Goal: Task Accomplishment & Management: Manage account settings

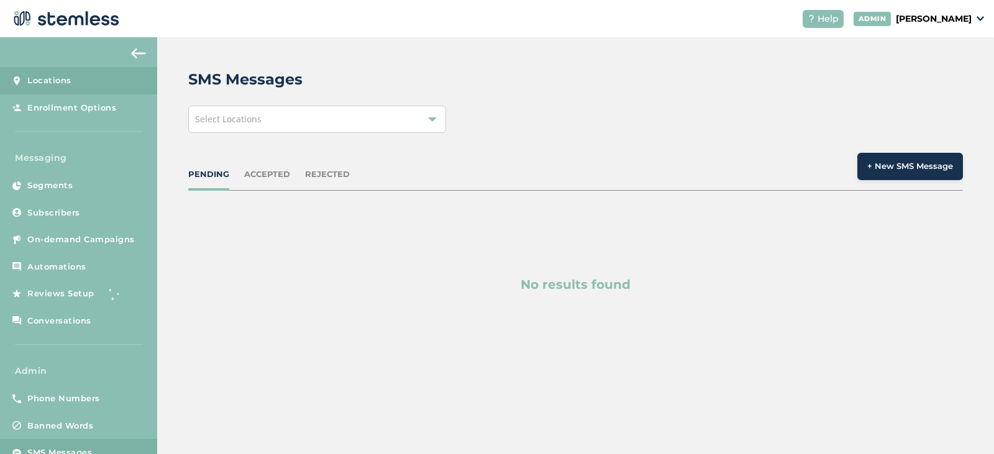
click at [71, 81] on link "Locations" at bounding box center [78, 80] width 157 height 27
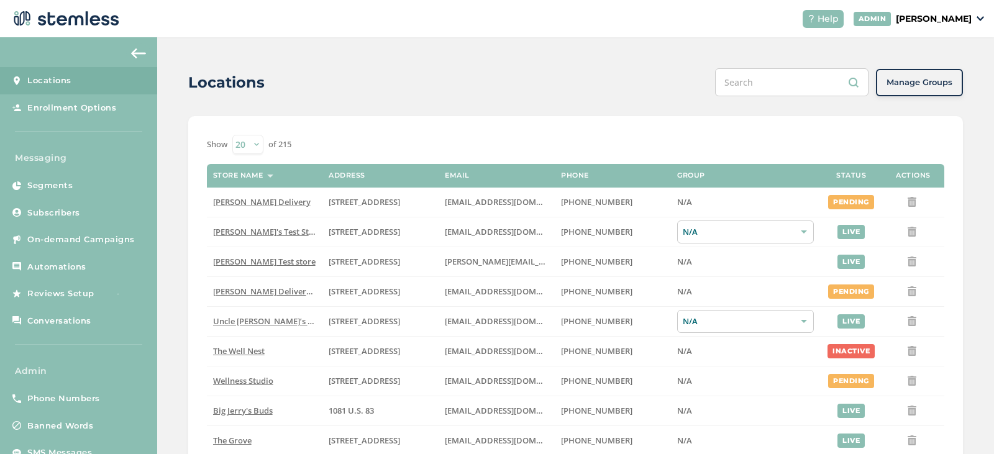
click at [788, 85] on input "text" at bounding box center [791, 82] width 153 height 28
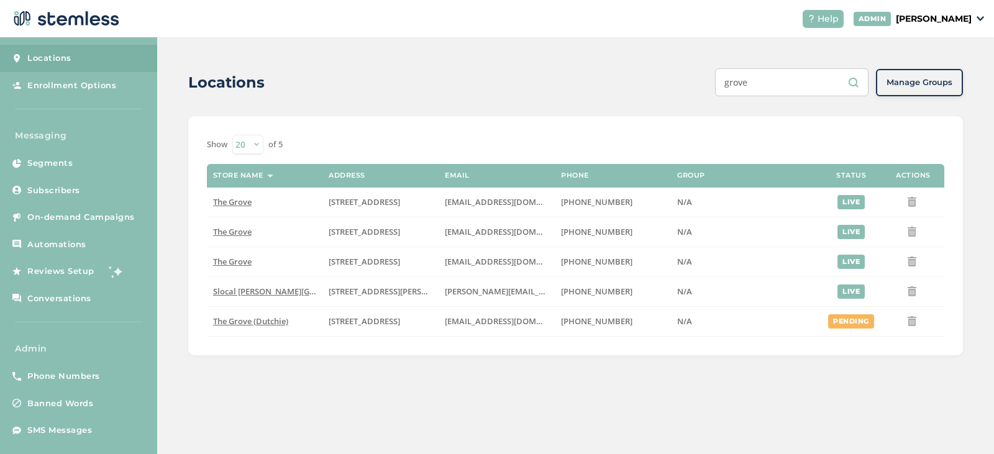
scroll to position [32, 0]
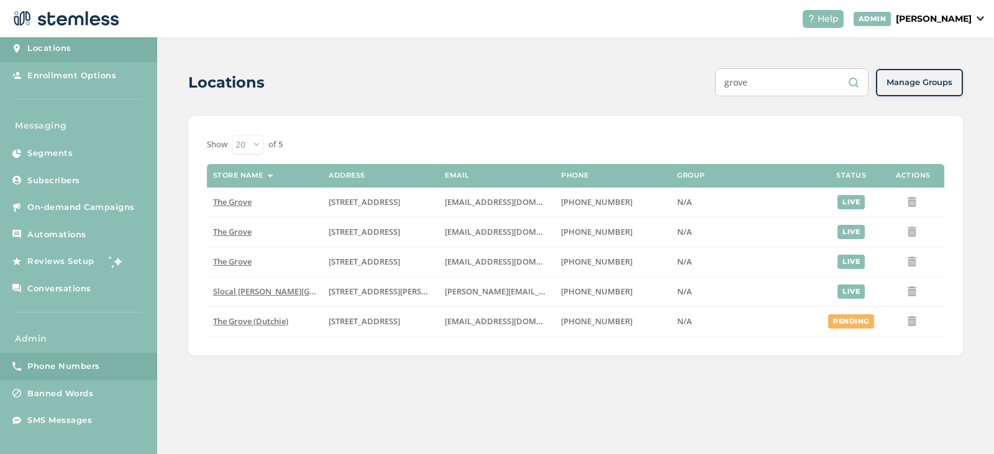
type input "grove"
click at [60, 368] on span "Phone Numbers" at bounding box center [63, 366] width 73 height 12
click at [62, 368] on span "Phone Numbers" at bounding box center [63, 366] width 73 height 12
click at [50, 365] on span "Phone Numbers" at bounding box center [63, 366] width 73 height 12
click at [60, 363] on span "Phone Numbers" at bounding box center [63, 366] width 73 height 12
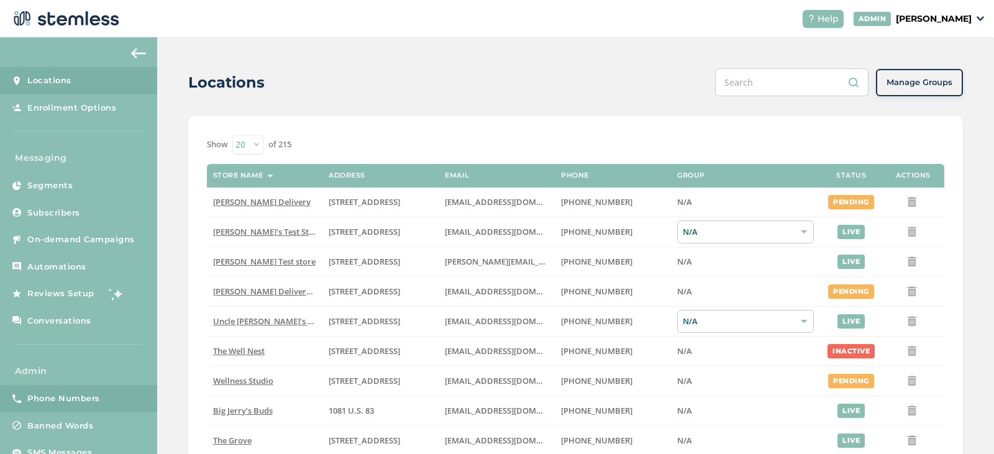
click at [63, 408] on link "Phone Numbers" at bounding box center [78, 398] width 157 height 27
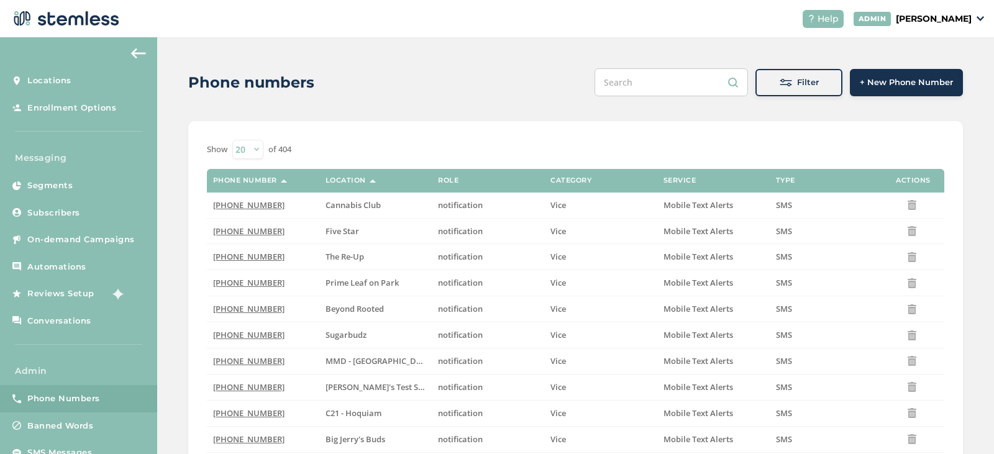
click at [815, 86] on div "Filter" at bounding box center [798, 82] width 67 height 12
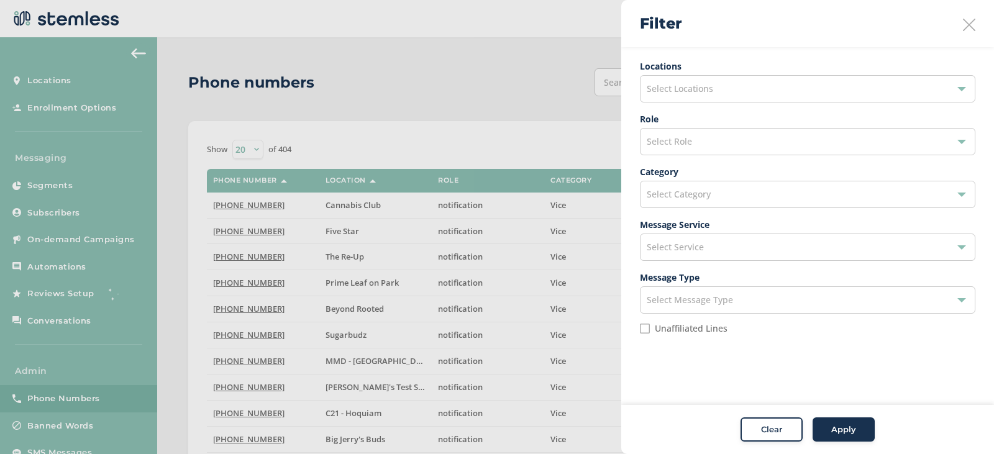
click at [492, 72] on div at bounding box center [497, 227] width 994 height 454
click at [700, 329] on label "Unaffiliated Lines" at bounding box center [691, 328] width 73 height 9
click at [650, 329] on input "Unaffiliated Lines" at bounding box center [645, 329] width 10 height 10
click at [701, 150] on div "Select Role" at bounding box center [808, 141] width 336 height 27
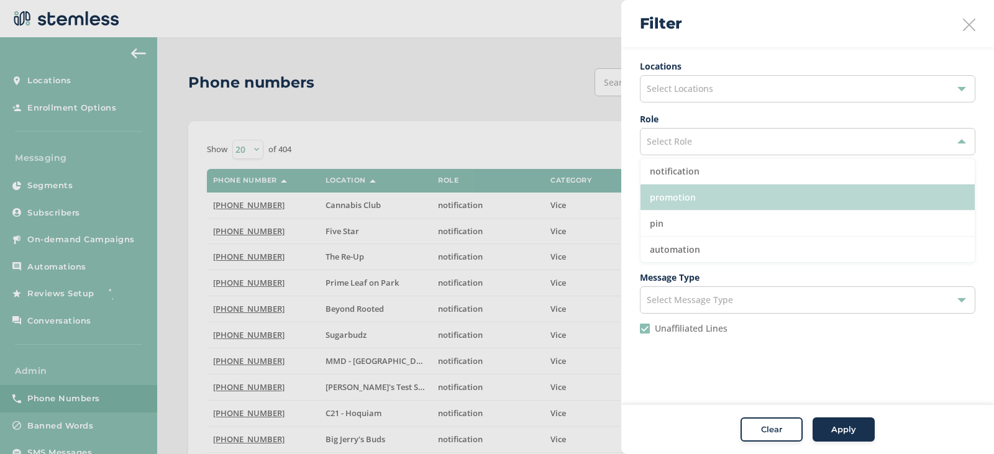
click at [697, 199] on li "promotion" at bounding box center [808, 198] width 334 height 26
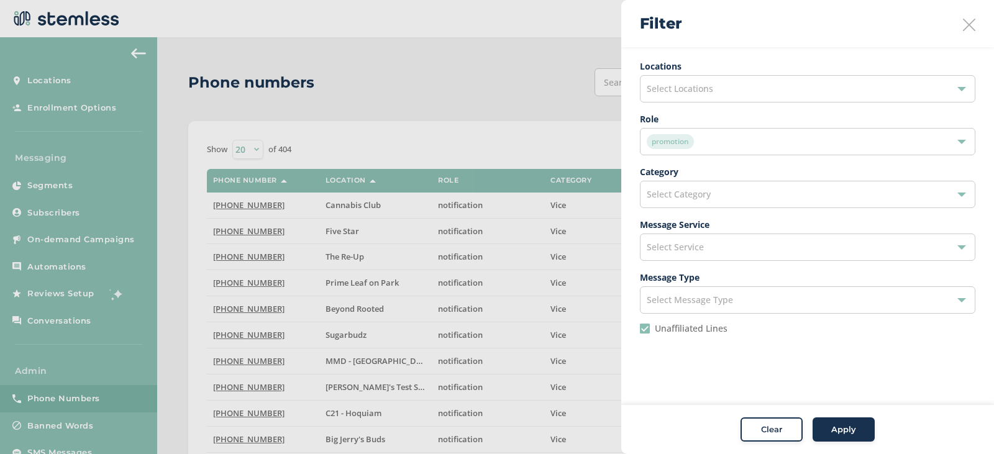
click at [842, 428] on span "Apply" at bounding box center [843, 430] width 25 height 12
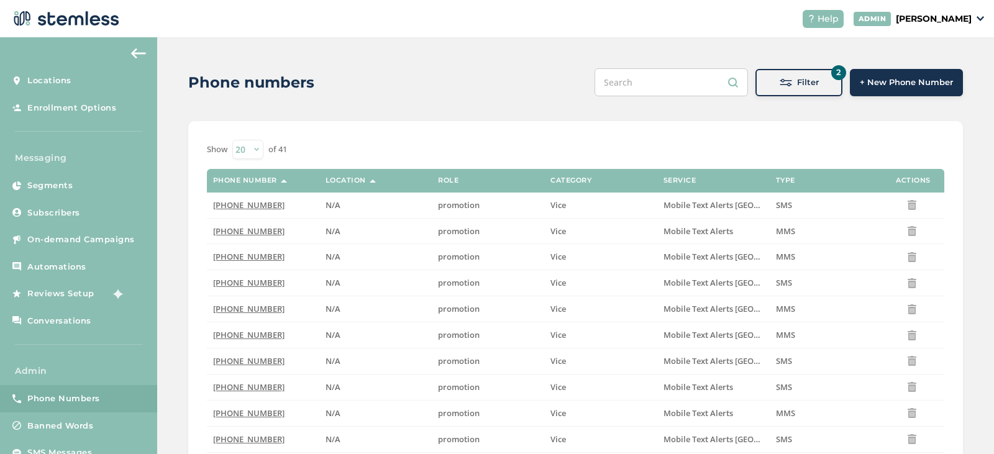
click at [790, 85] on div "Filter" at bounding box center [798, 82] width 67 height 12
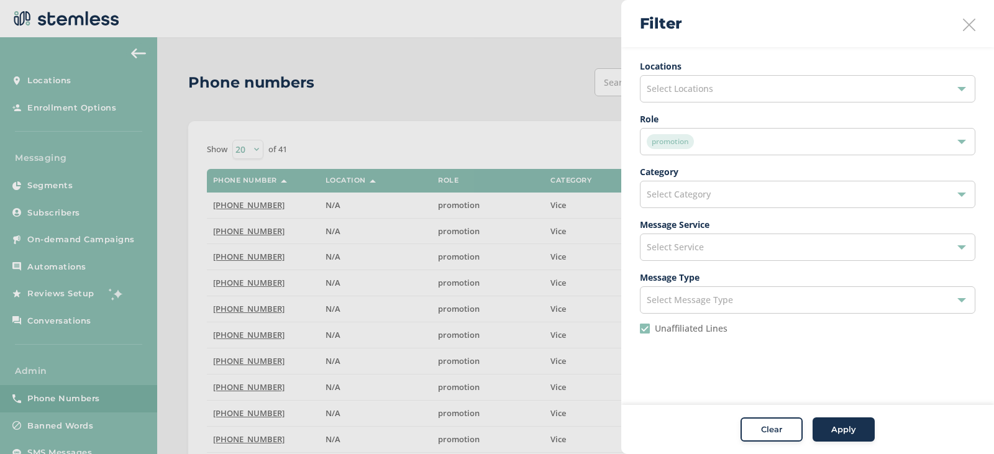
click at [645, 331] on input "Unaffiliated Lines" at bounding box center [645, 329] width 10 height 10
checkbox input "false"
click at [718, 84] on div "Select Locations" at bounding box center [808, 88] width 336 height 27
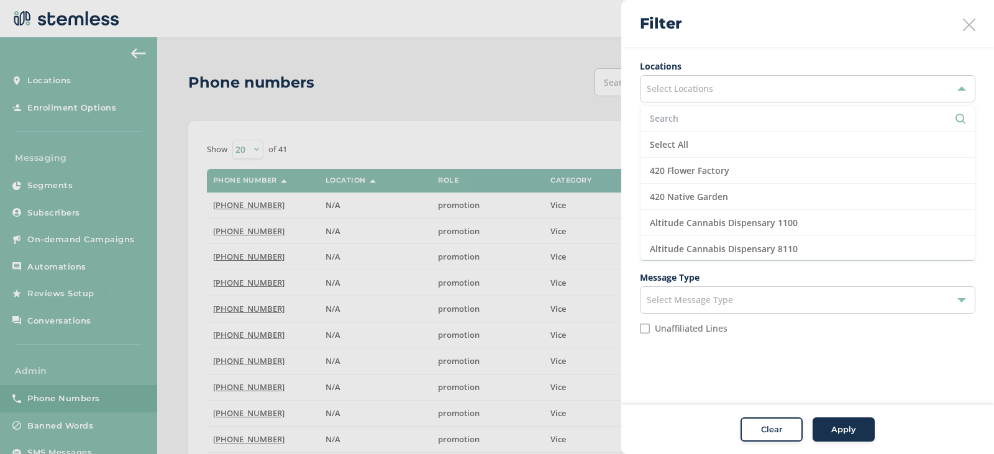
click at [701, 124] on input "text" at bounding box center [808, 118] width 316 height 13
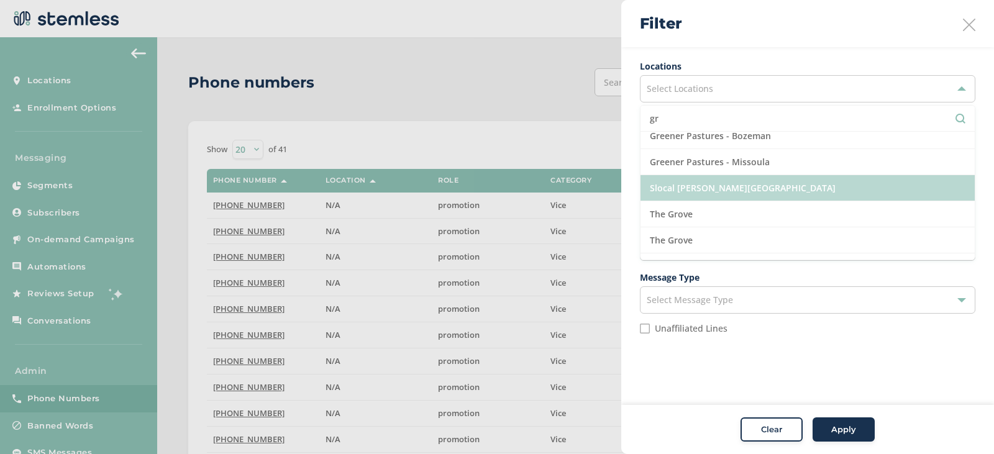
scroll to position [186, 0]
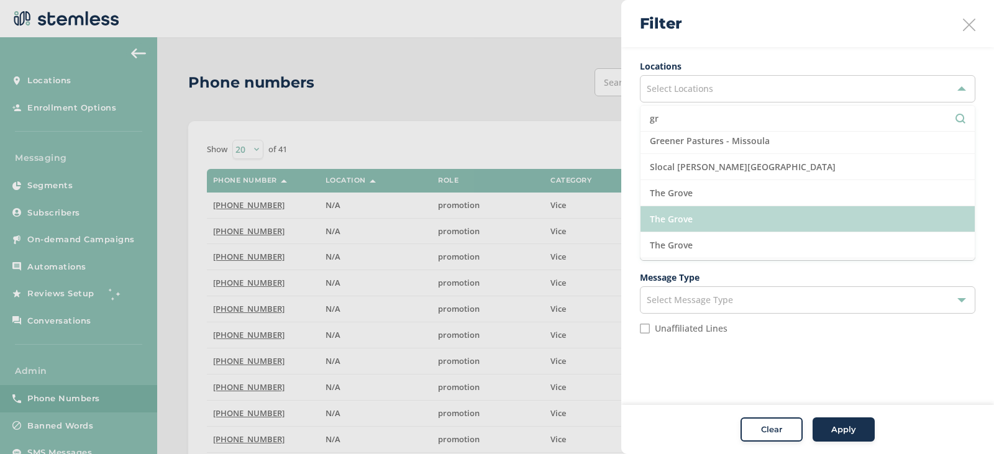
type input "gr"
click at [712, 217] on li "The Grove" at bounding box center [808, 219] width 334 height 26
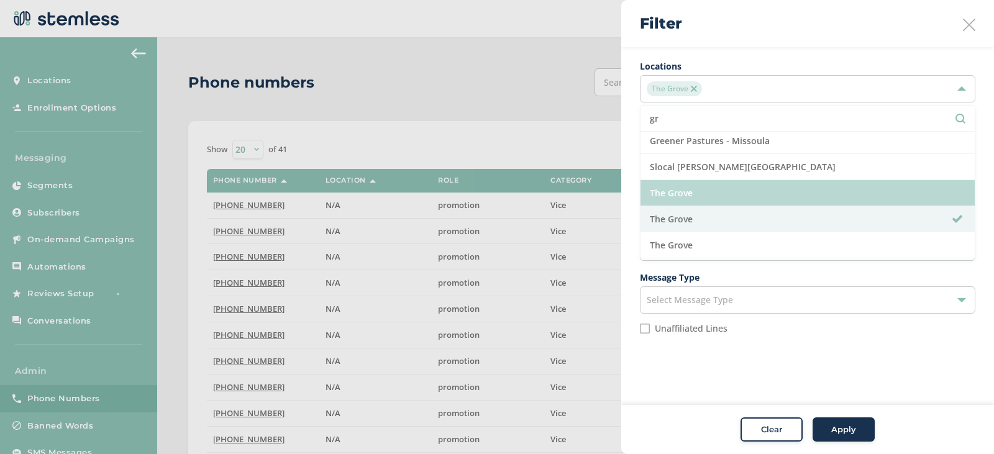
click at [713, 201] on li "The Grove" at bounding box center [808, 193] width 334 height 26
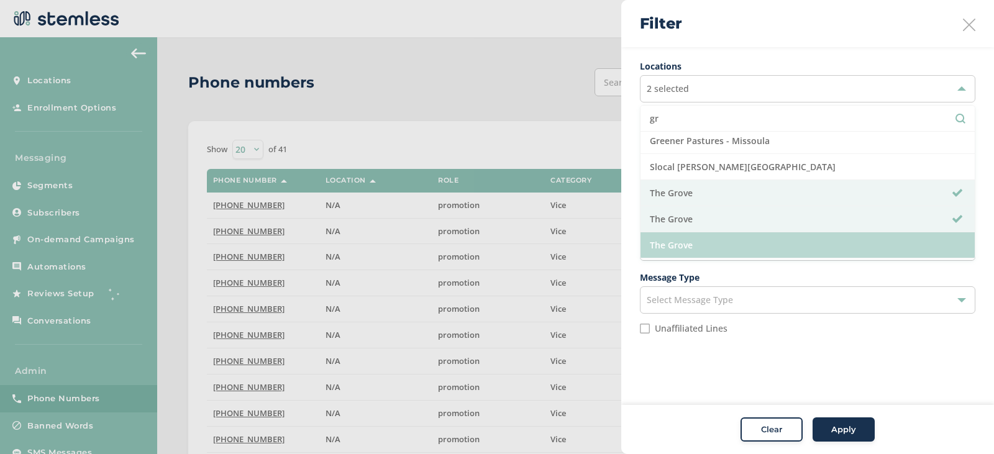
click at [717, 249] on li "The Grove" at bounding box center [808, 245] width 334 height 26
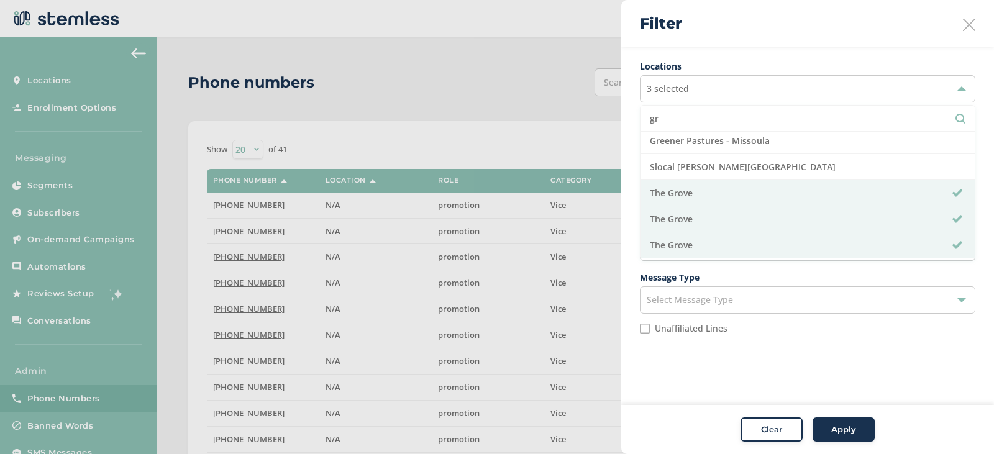
click at [843, 436] on button "Apply" at bounding box center [844, 430] width 62 height 25
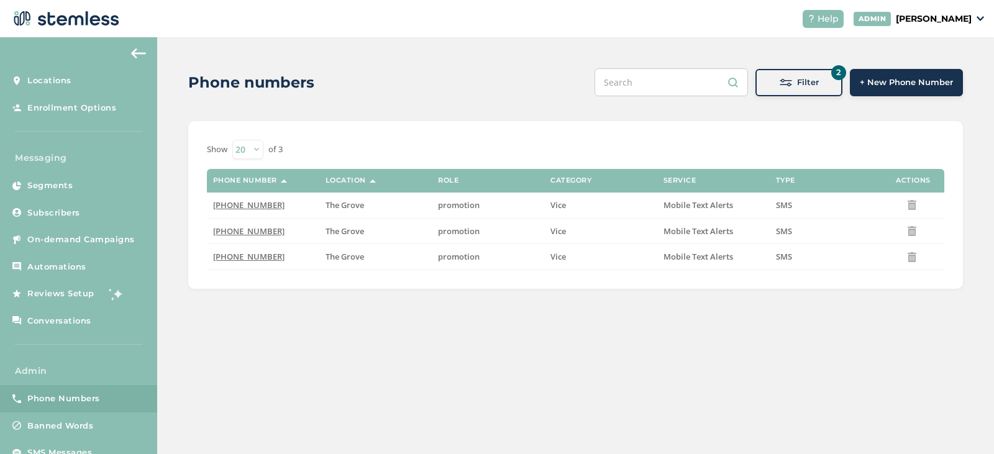
click at [790, 84] on span at bounding box center [786, 82] width 12 height 12
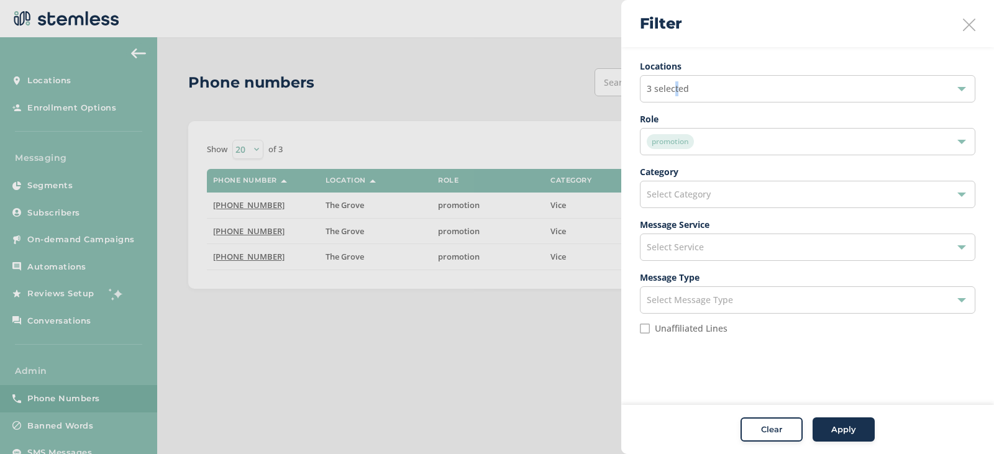
click at [677, 88] on span "3 selected" at bounding box center [668, 89] width 42 height 12
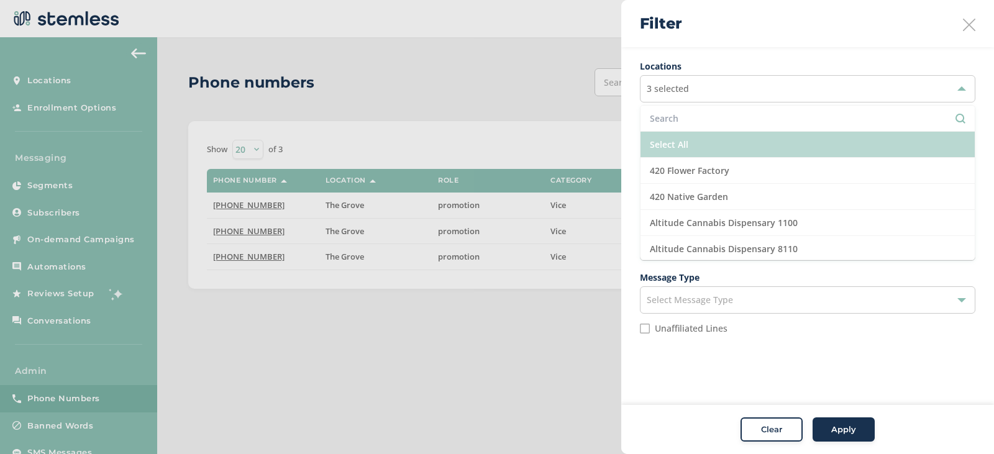
click at [687, 150] on li "Select All" at bounding box center [808, 145] width 334 height 26
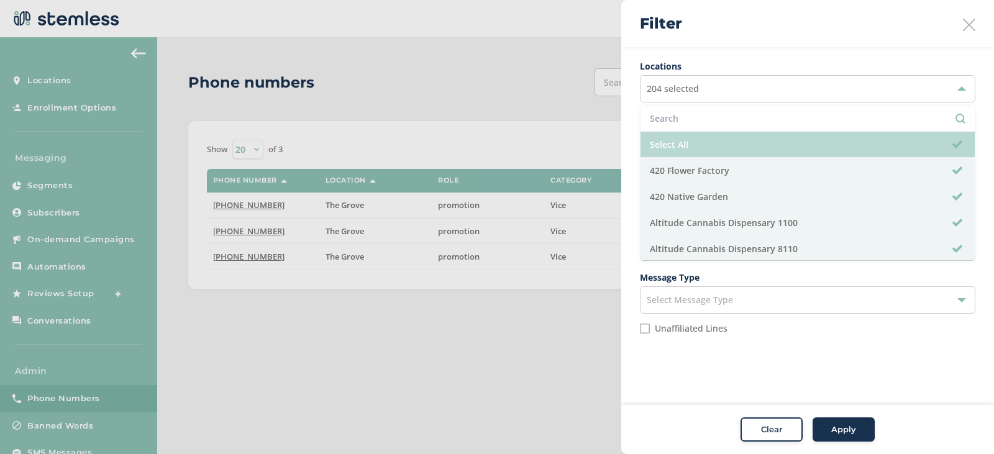
click at [695, 147] on li "Select All" at bounding box center [808, 145] width 334 height 26
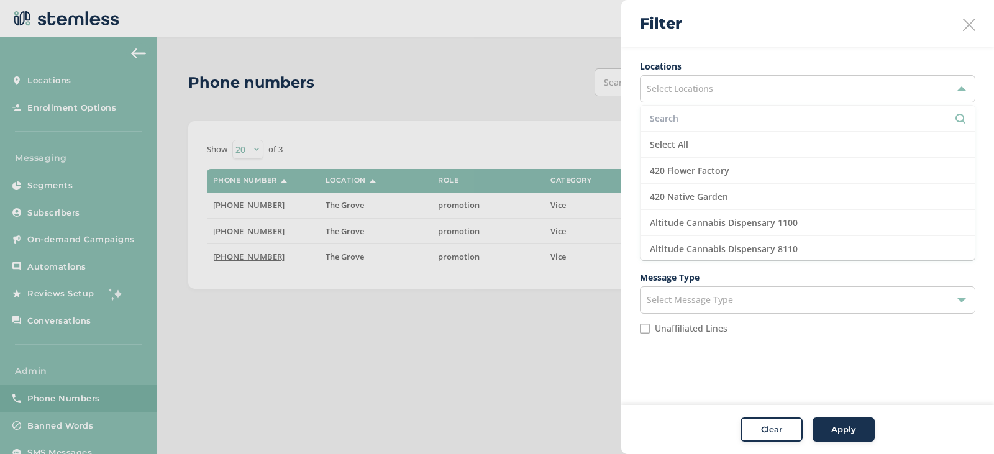
click at [805, 378] on aside "Filter Locations Select Locations Select All 420 Flower Factory 420 Native Gard…" at bounding box center [807, 227] width 373 height 454
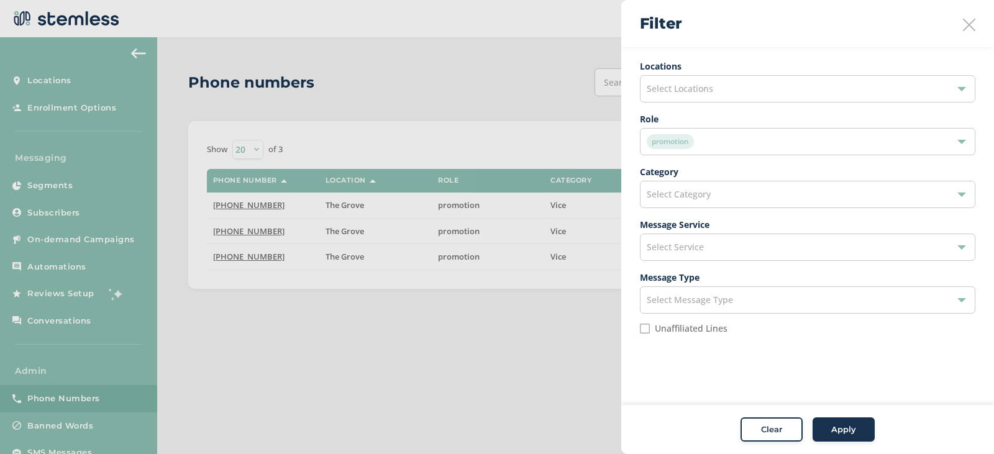
click at [677, 329] on label "Unaffiliated Lines" at bounding box center [691, 328] width 73 height 9
click at [650, 329] on input "Unaffiliated Lines" at bounding box center [645, 329] width 10 height 10
checkbox input "true"
click at [718, 189] on div "Select Category" at bounding box center [808, 194] width 336 height 27
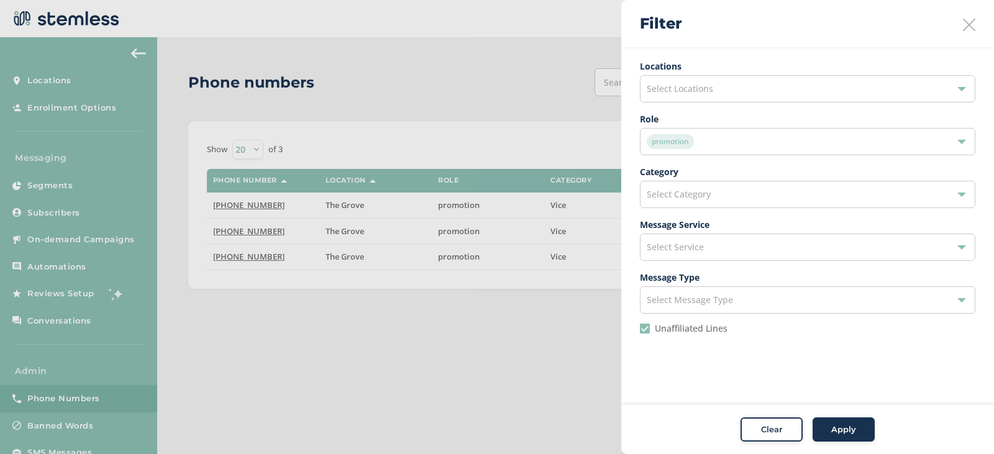
click at [713, 246] on div "Select Service" at bounding box center [808, 247] width 336 height 27
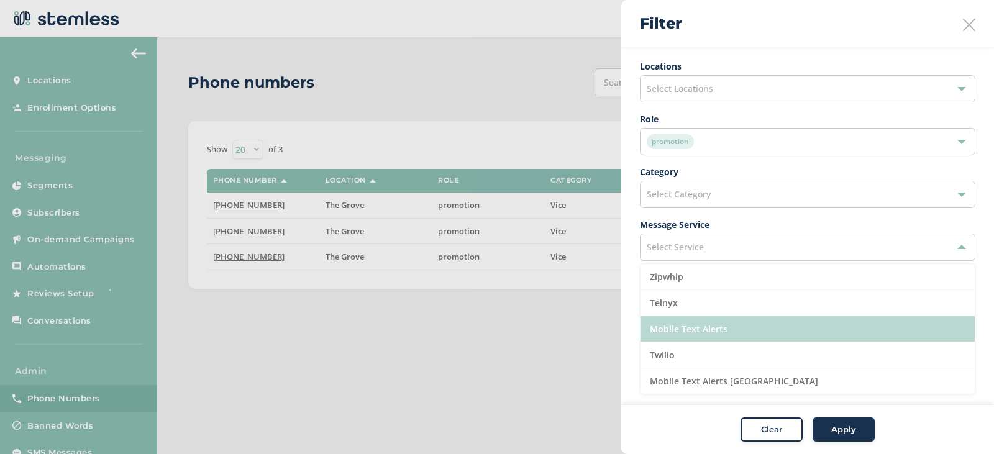
click at [715, 334] on li "Mobile Text Alerts" at bounding box center [808, 329] width 334 height 26
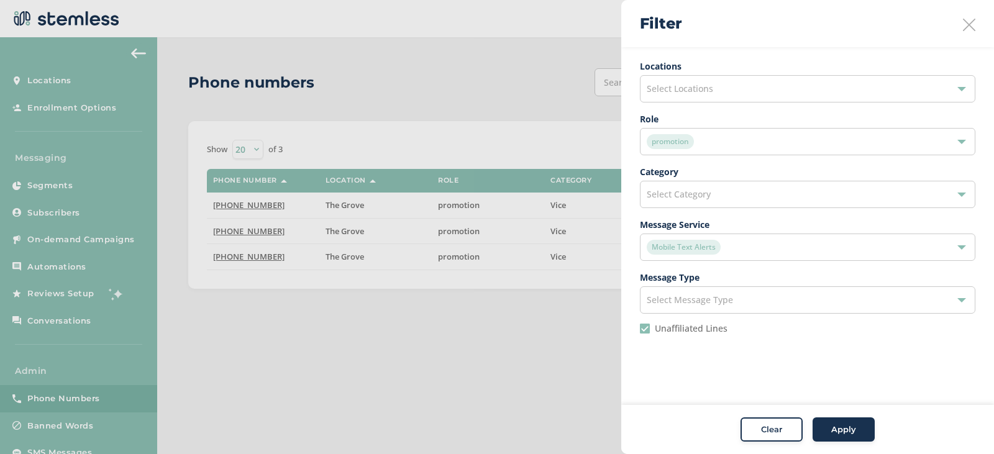
click at [853, 421] on button "Apply" at bounding box center [844, 430] width 62 height 25
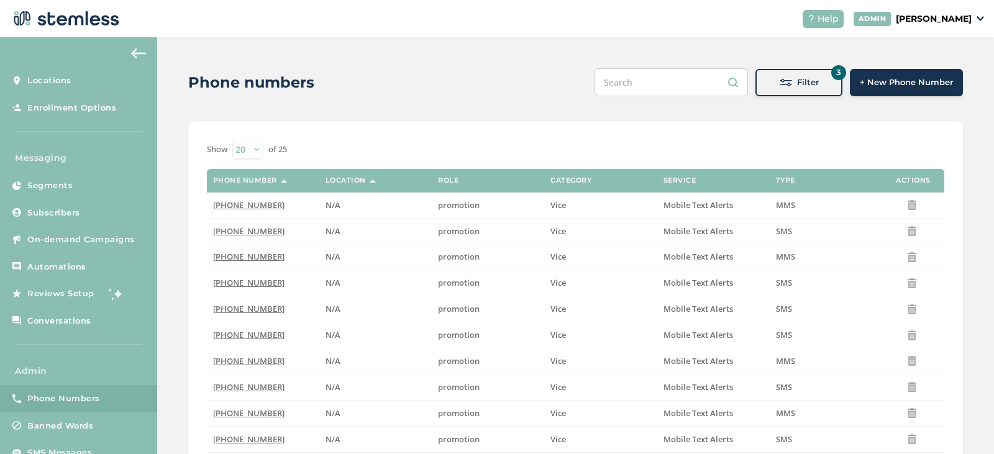
scroll to position [124, 0]
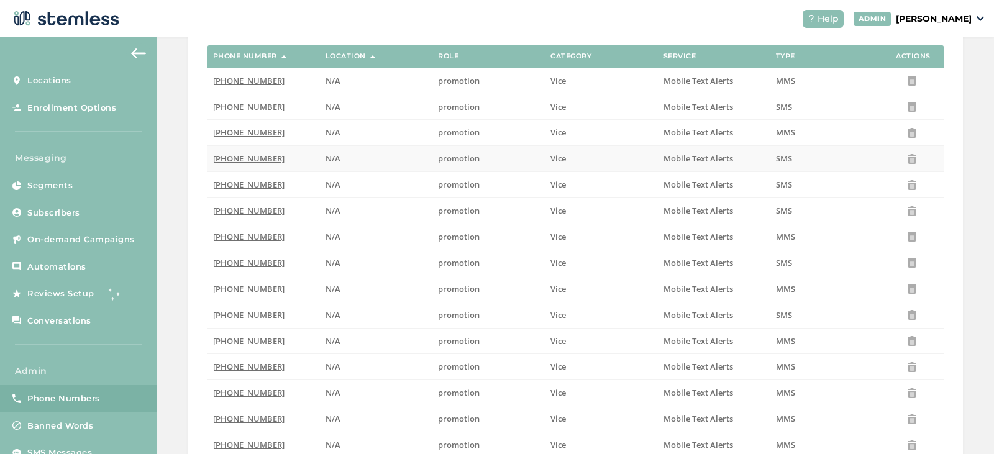
click at [227, 155] on span "(833) 395-4801" at bounding box center [248, 158] width 71 height 11
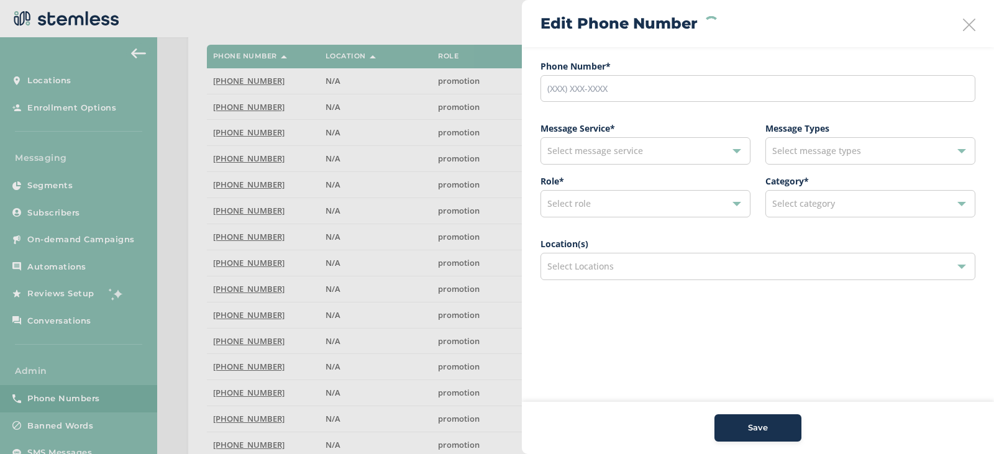
type input "(833) 395-4801"
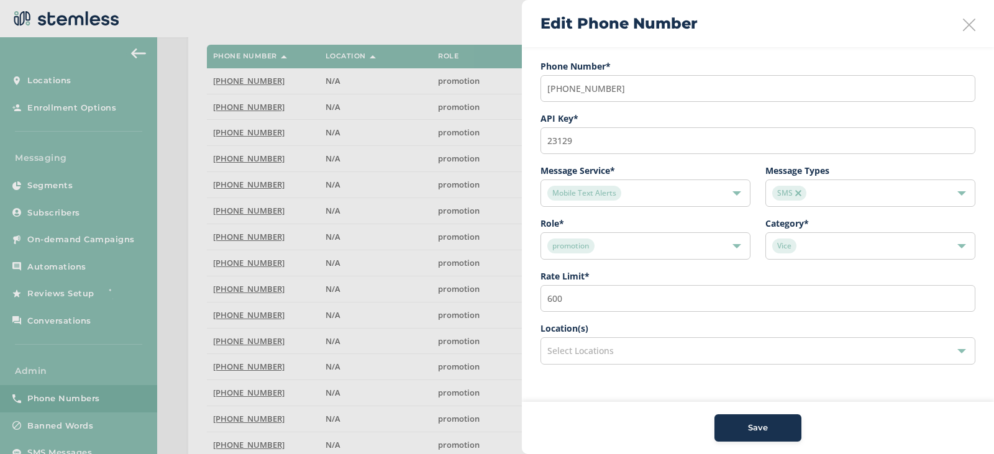
click at [619, 349] on div "Select Locations" at bounding box center [758, 350] width 435 height 27
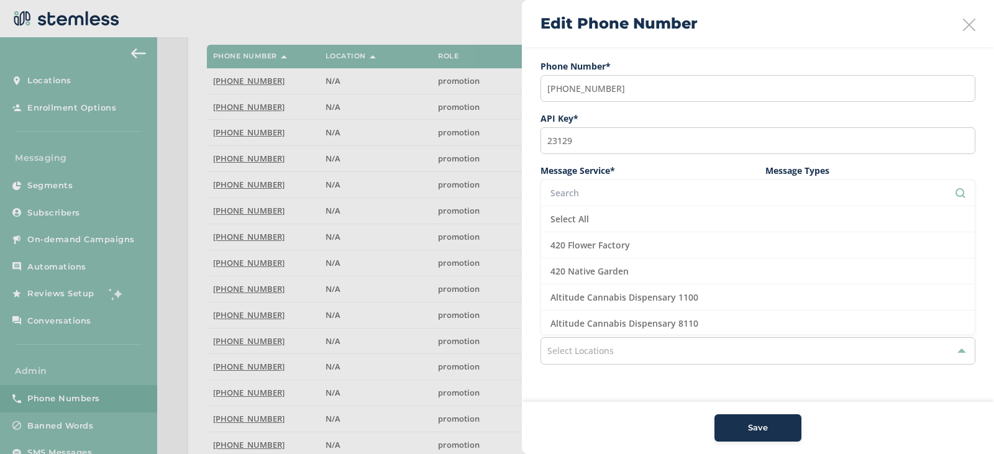
click at [606, 192] on input "text" at bounding box center [758, 192] width 415 height 13
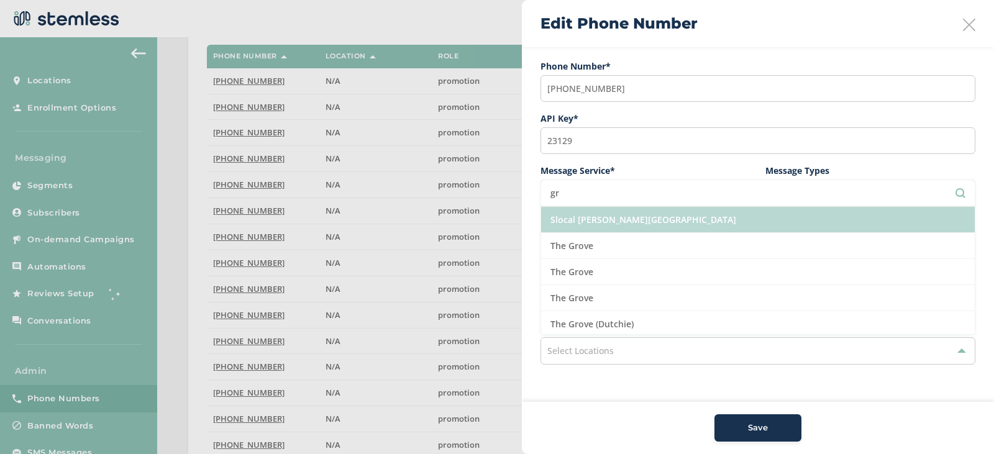
scroll to position [211, 0]
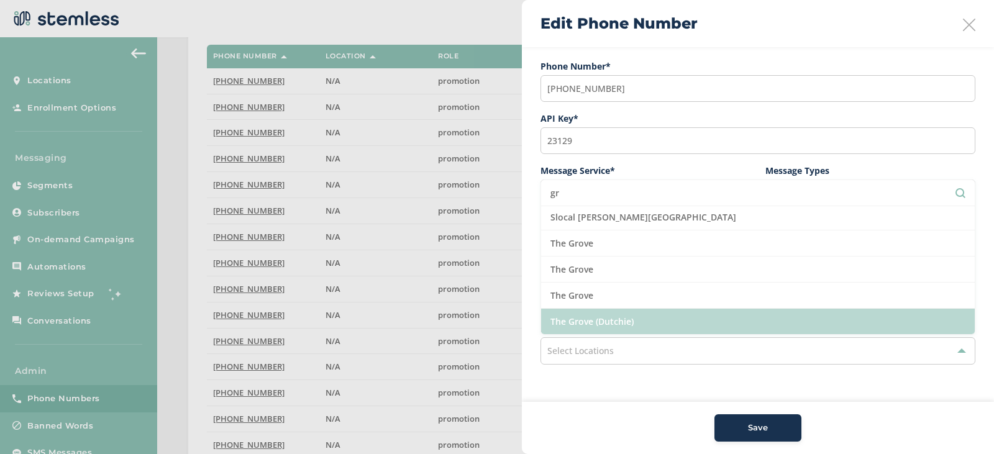
type input "gr"
click at [641, 322] on li "The Grove (Dutchie)" at bounding box center [758, 321] width 434 height 25
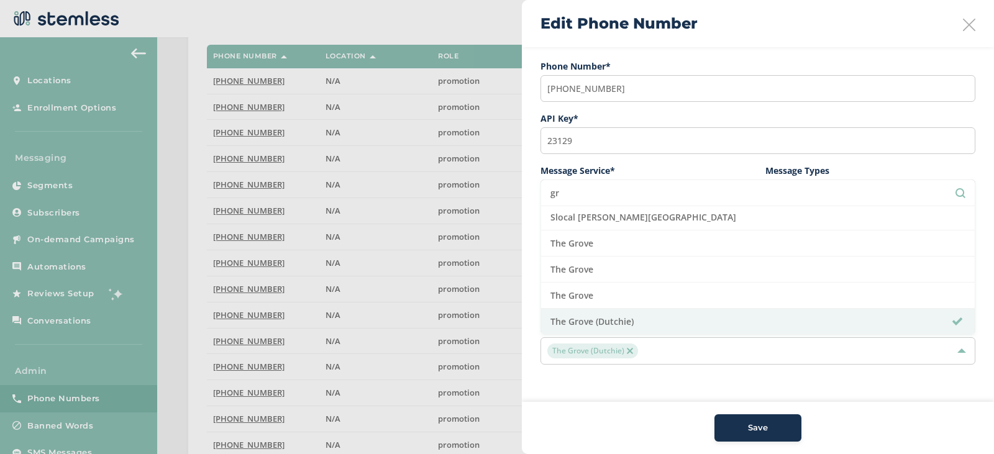
click at [651, 419] on div "Save" at bounding box center [758, 427] width 423 height 27
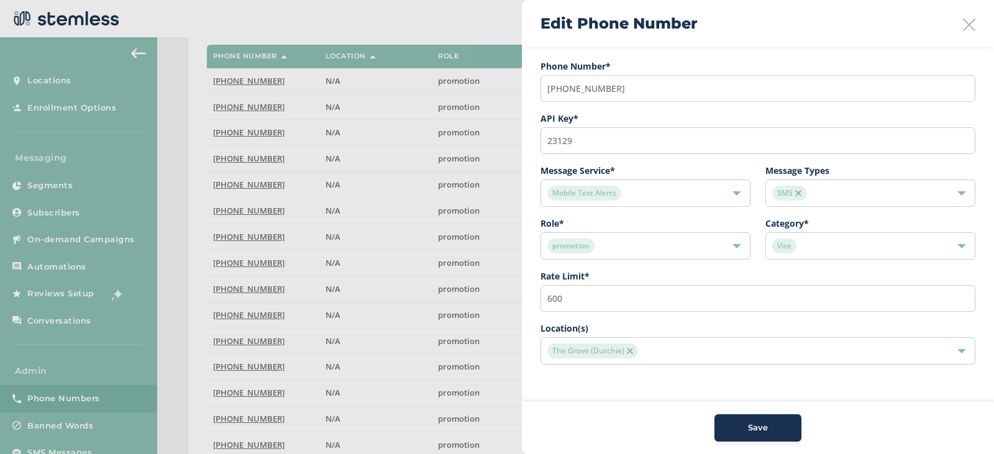
click at [774, 432] on div "Save" at bounding box center [757, 428] width 67 height 12
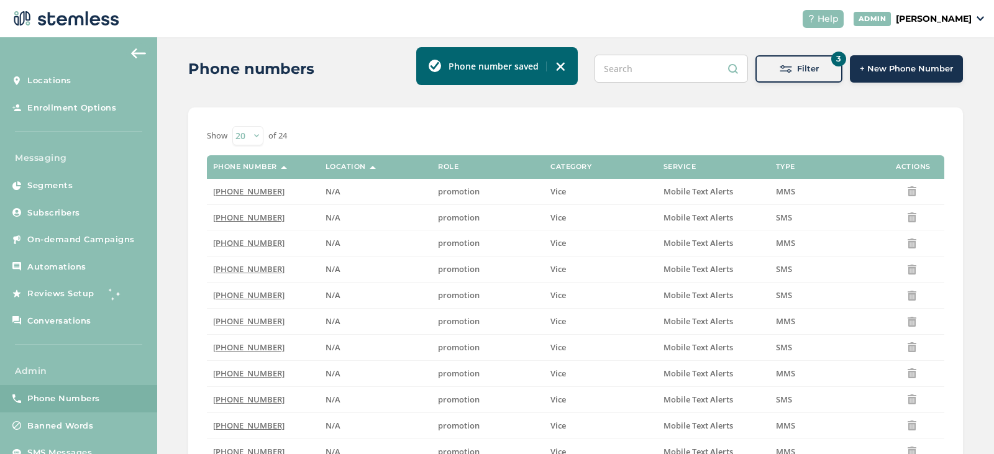
scroll to position [0, 0]
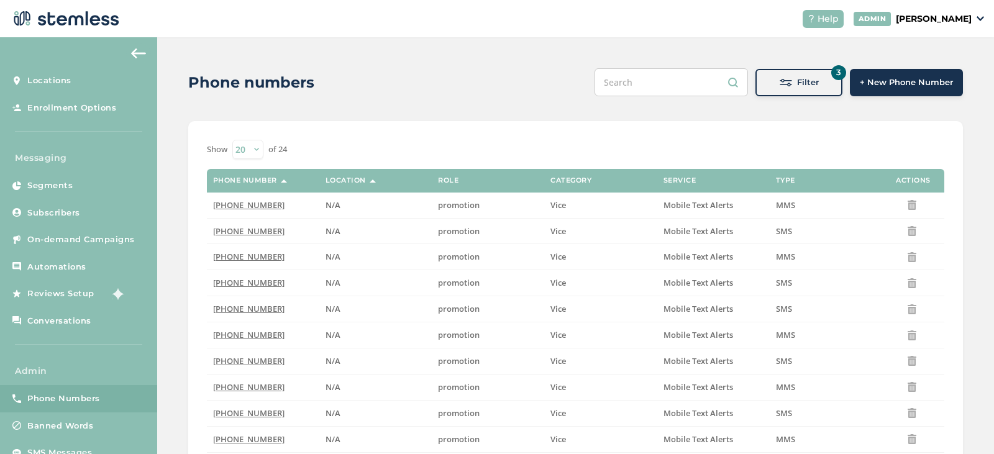
click at [790, 72] on button "3 Filter" at bounding box center [799, 82] width 87 height 27
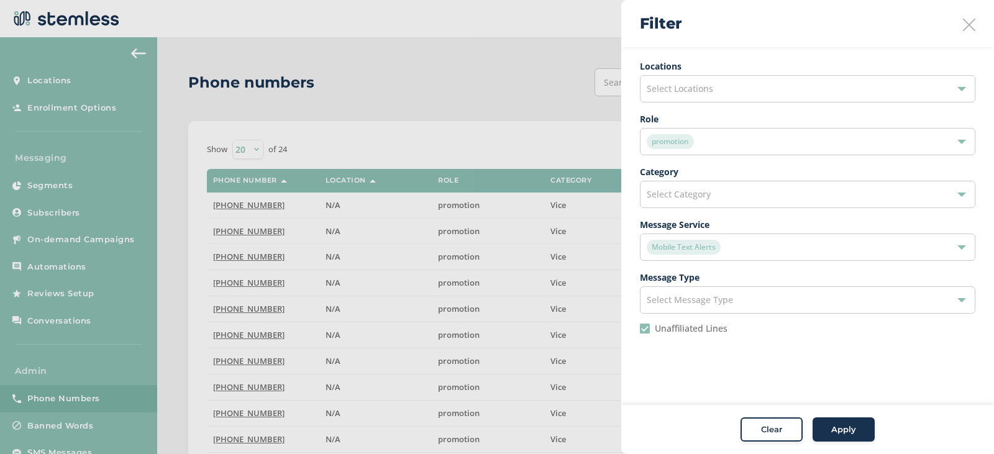
click at [664, 327] on label "Unaffiliated Lines" at bounding box center [691, 328] width 73 height 9
click at [650, 327] on input "Unaffiliated Lines" at bounding box center [645, 329] width 10 height 10
checkbox input "false"
click at [852, 428] on span "Apply" at bounding box center [843, 430] width 25 height 12
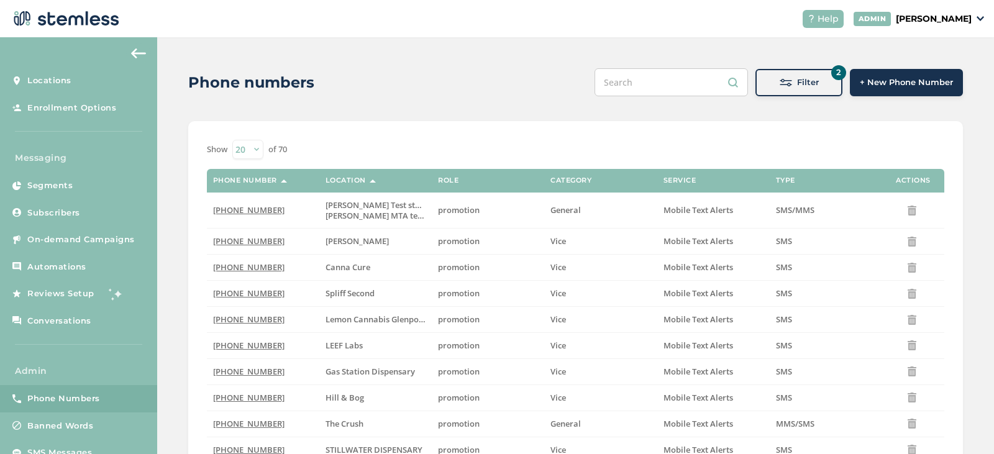
click at [791, 82] on div "Filter" at bounding box center [798, 82] width 67 height 12
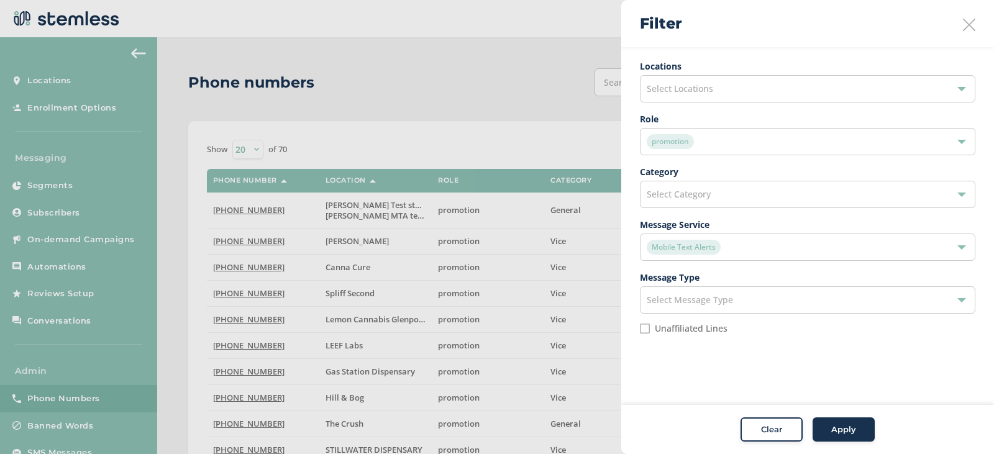
click at [762, 139] on div "promotion" at bounding box center [801, 141] width 309 height 15
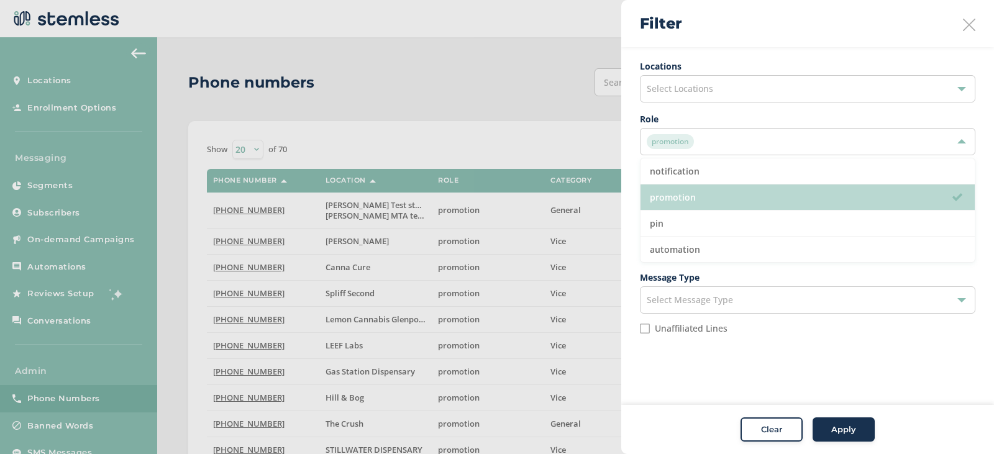
click at [692, 187] on li "promotion" at bounding box center [808, 198] width 334 height 26
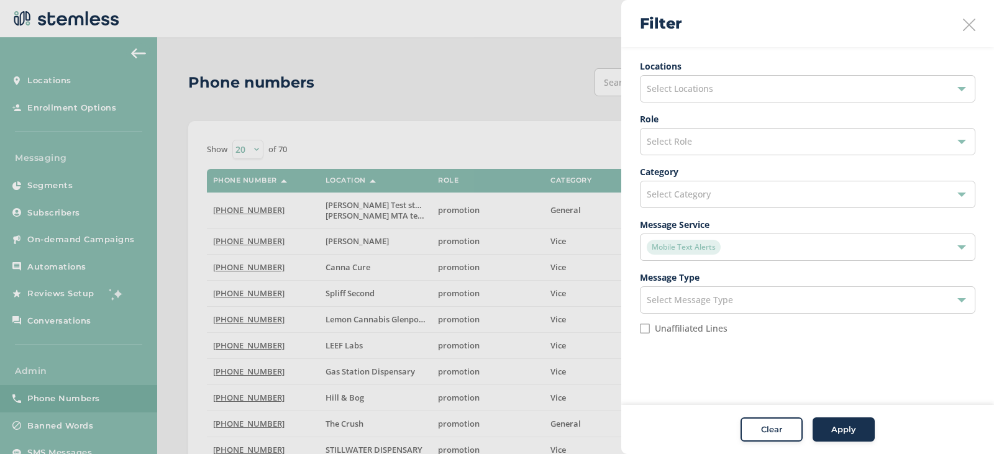
click at [863, 436] on button "Apply" at bounding box center [844, 430] width 62 height 25
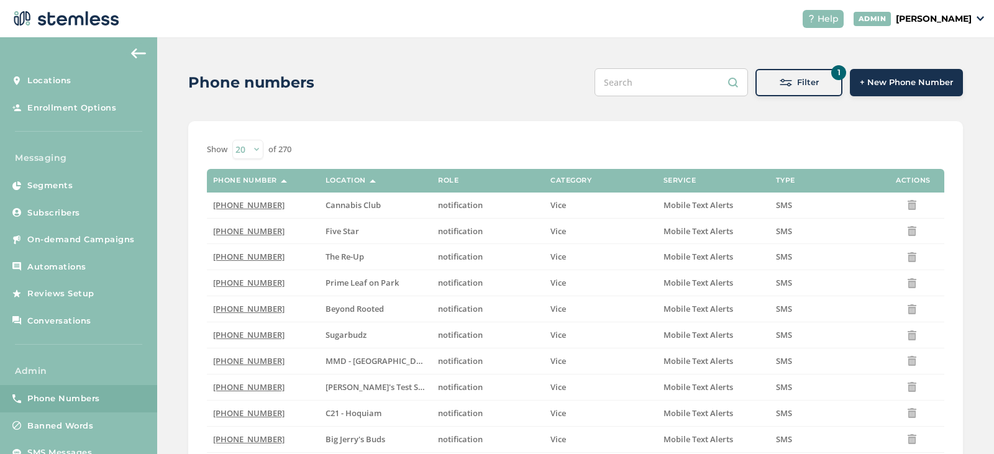
click at [836, 83] on button "1 Filter" at bounding box center [799, 82] width 87 height 27
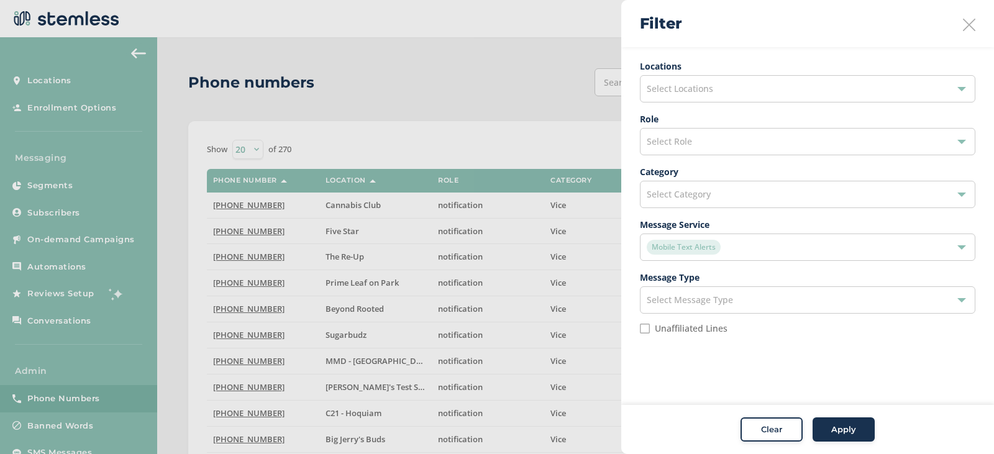
click at [746, 249] on div "Mobile Text Alerts" at bounding box center [801, 247] width 309 height 15
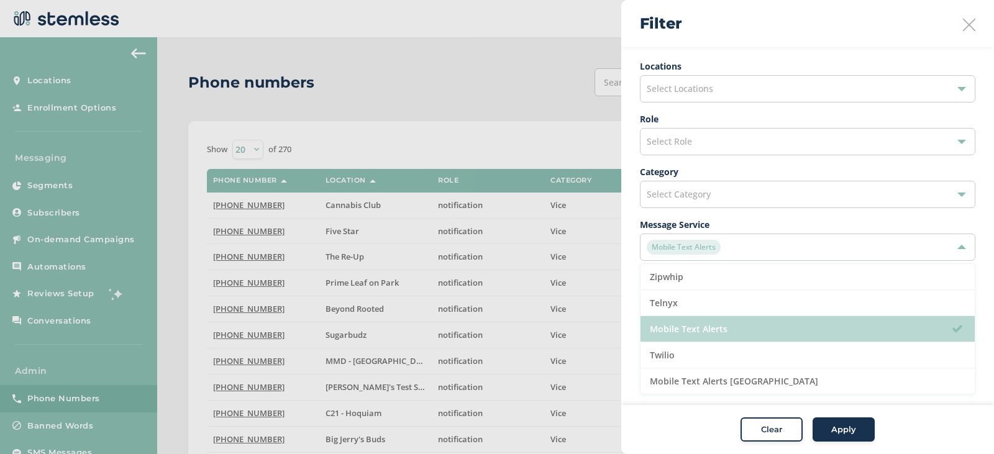
click at [722, 329] on li "Mobile Text Alerts" at bounding box center [808, 329] width 334 height 26
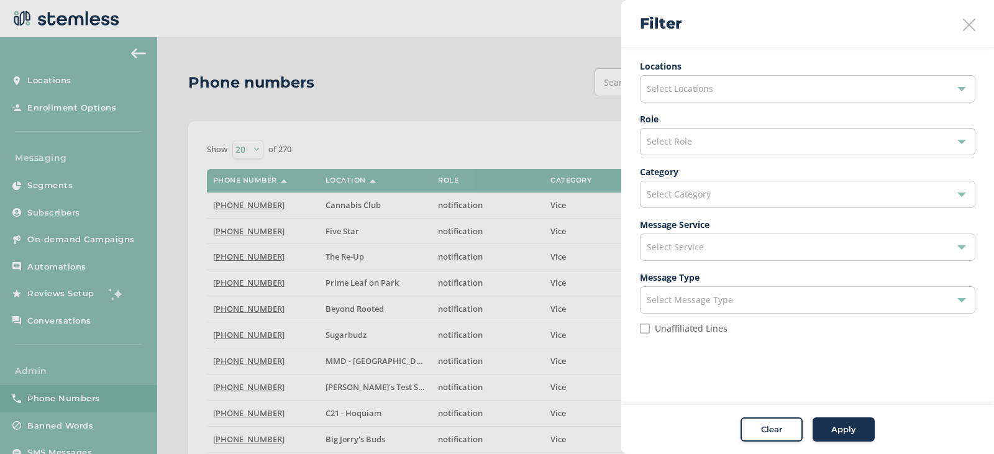
click at [834, 433] on span "Apply" at bounding box center [843, 430] width 25 height 12
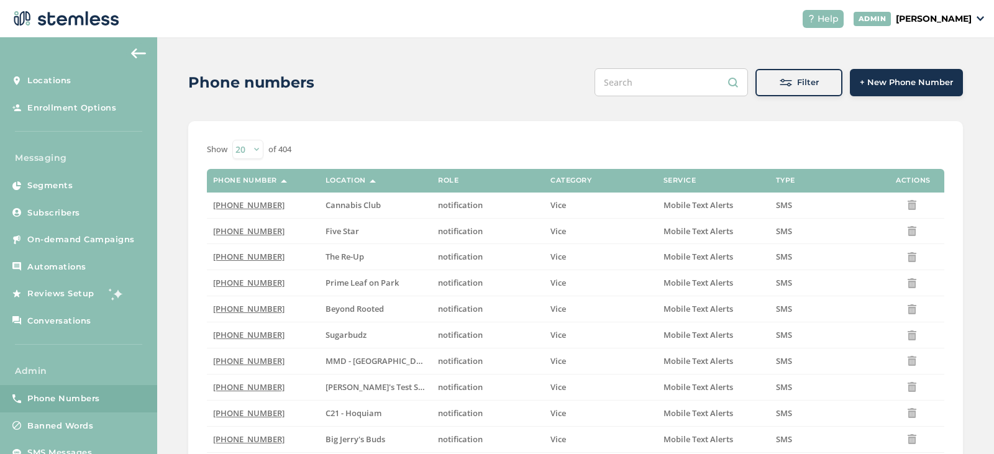
click at [683, 80] on input "text" at bounding box center [671, 82] width 153 height 28
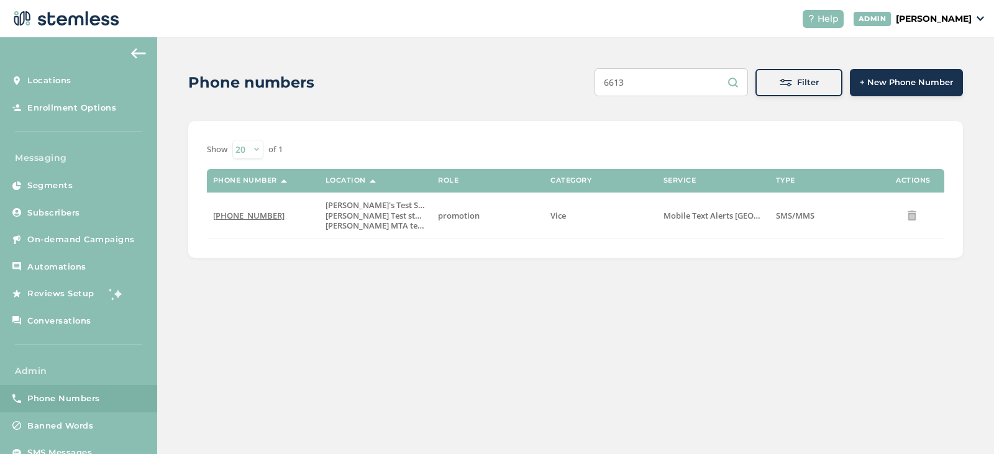
type input "6613"
